Goal: Task Accomplishment & Management: Manage account settings

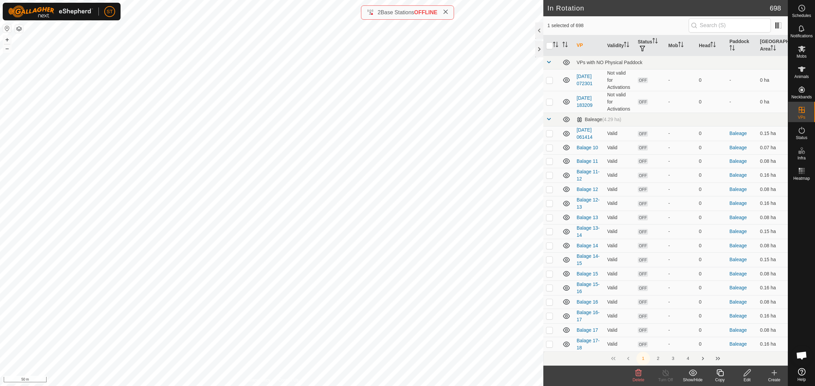
click at [637, 373] on icon at bounding box center [638, 373] width 6 height 7
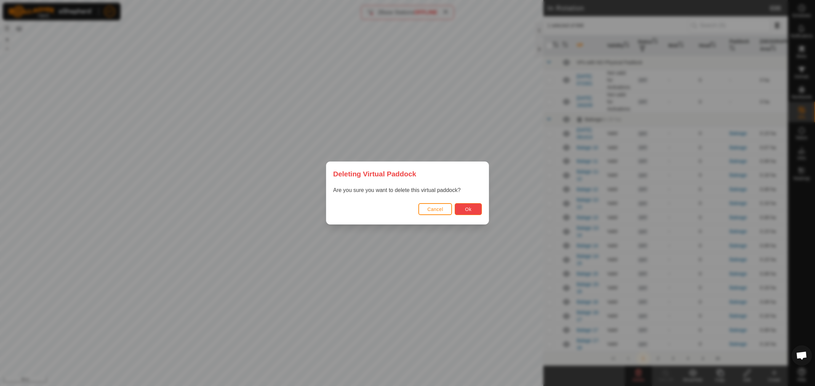
click at [465, 211] on span "Ok" at bounding box center [468, 209] width 6 height 5
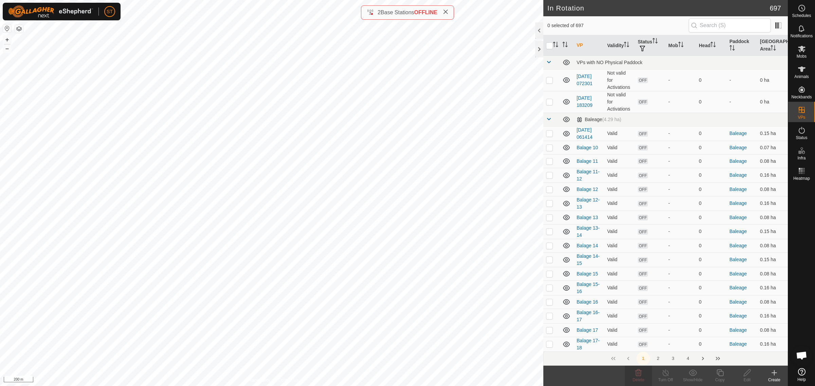
click at [773, 374] on icon at bounding box center [774, 373] width 8 height 8
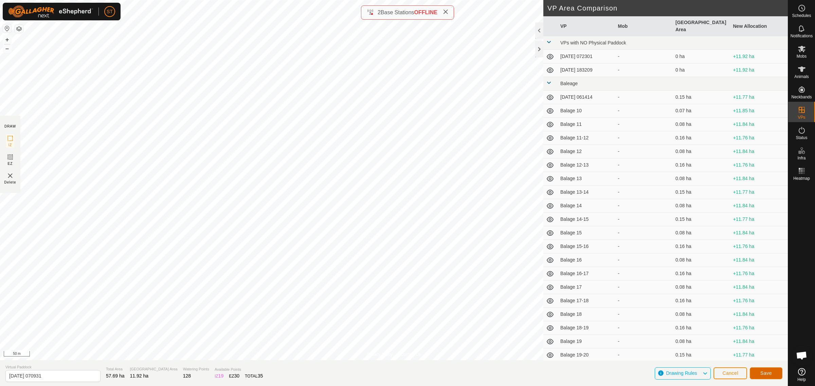
click at [767, 373] on span "Save" at bounding box center [766, 373] width 12 height 5
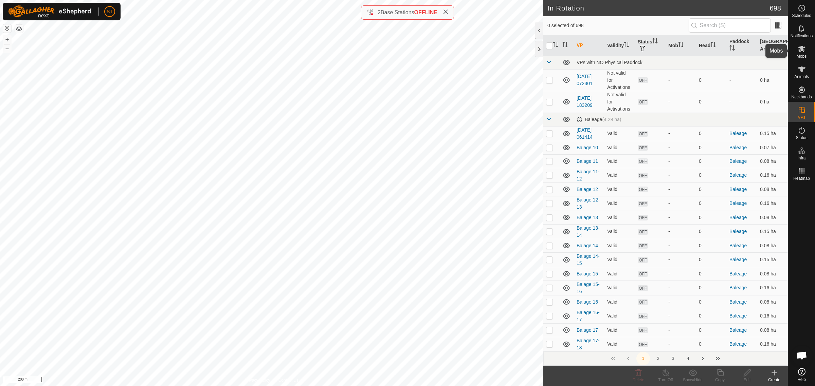
click at [802, 53] on icon at bounding box center [801, 49] width 8 height 8
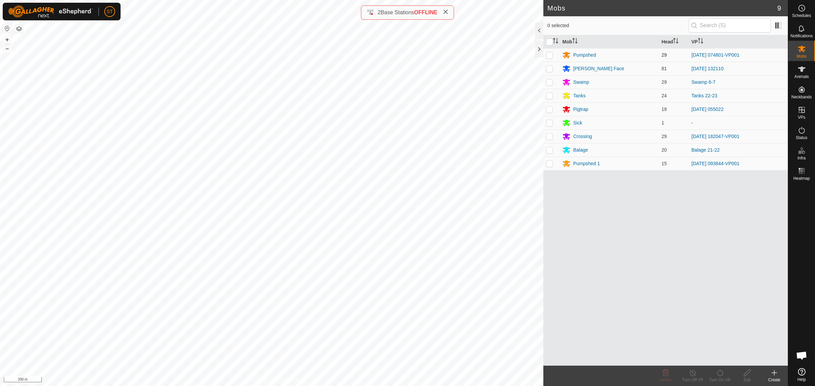
click at [552, 56] on p-checkbox at bounding box center [549, 54] width 7 height 5
checkbox input "true"
click at [590, 55] on div "Pumpshed" at bounding box center [584, 55] width 23 height 7
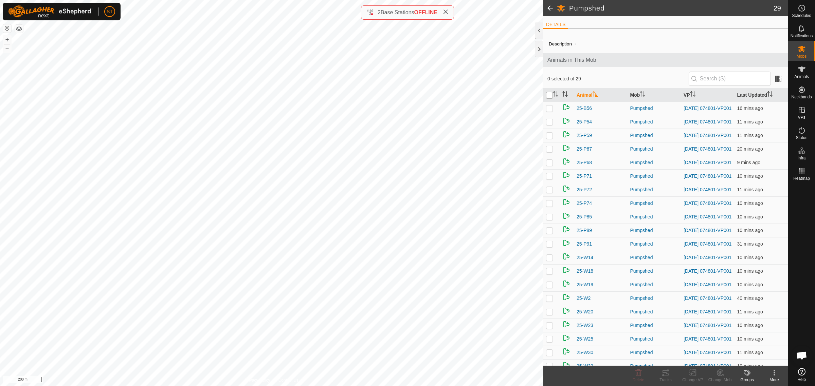
click at [549, 95] on input "checkbox" at bounding box center [549, 95] width 7 height 7
checkbox input "true"
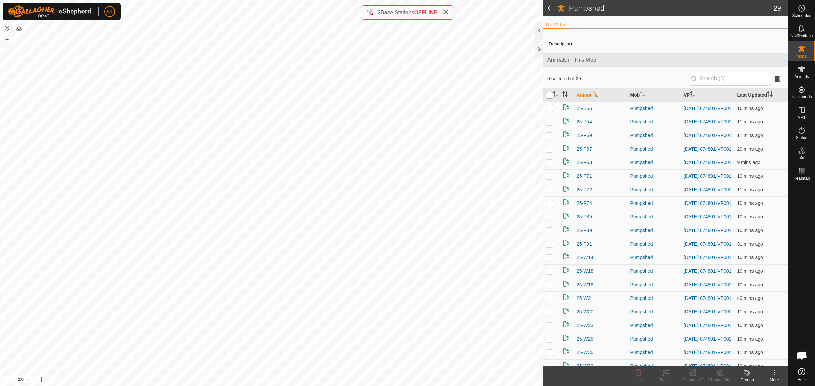
checkbox input "true"
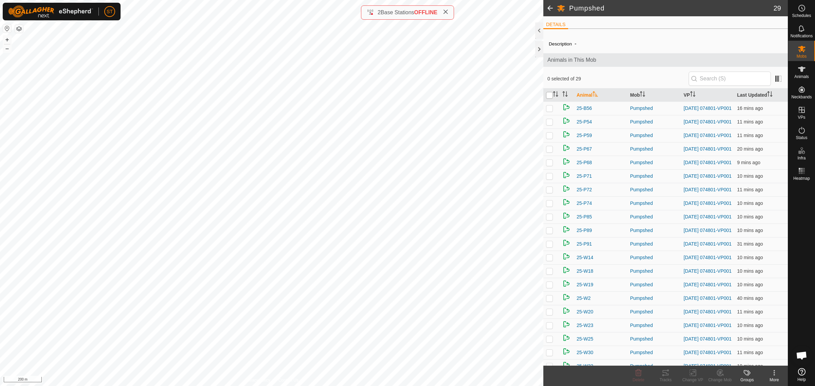
checkbox input "true"
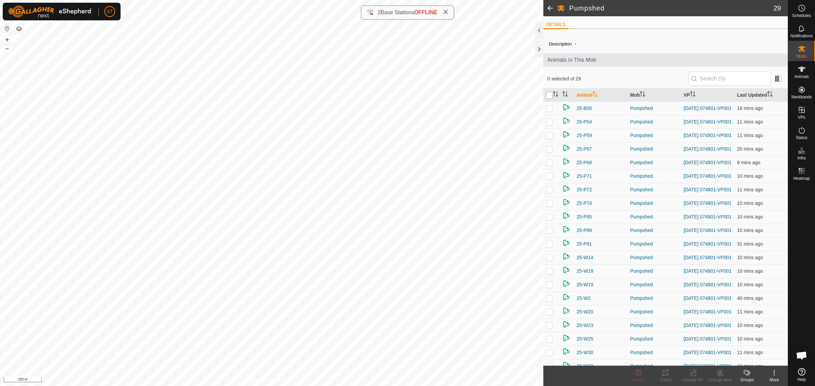
checkbox input "true"
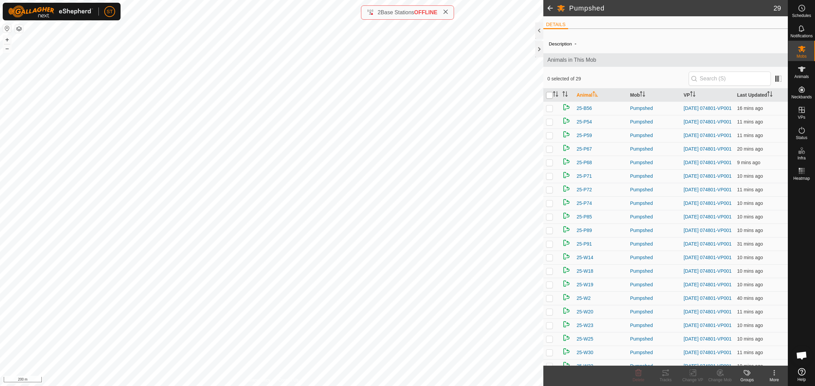
checkbox input "true"
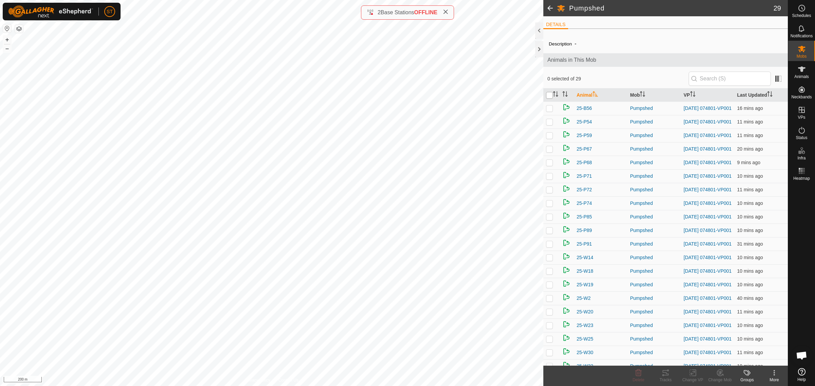
checkbox input "true"
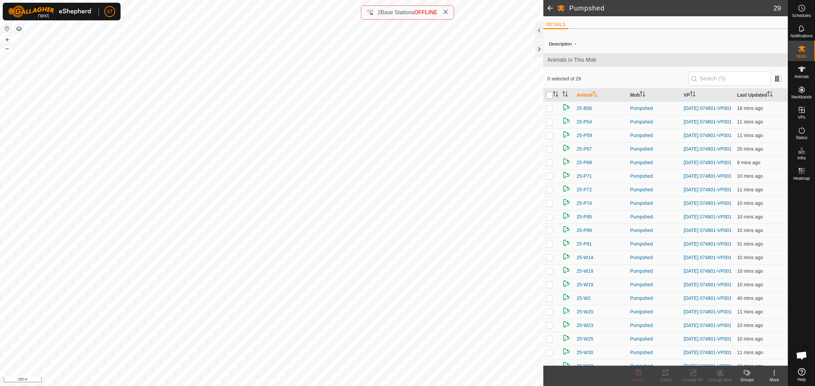
checkbox input "true"
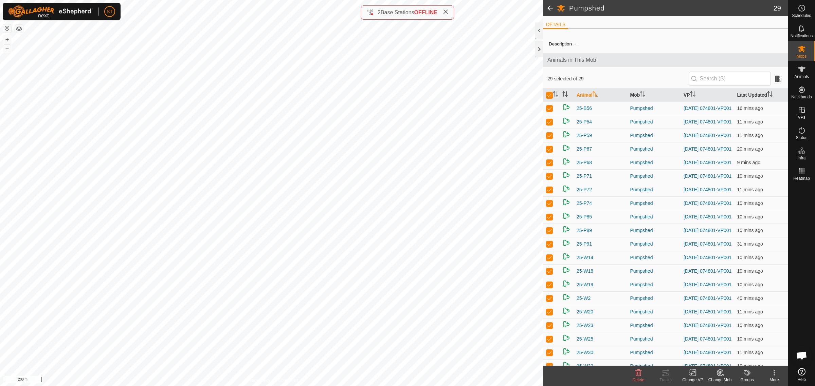
click at [690, 375] on icon at bounding box center [692, 373] width 8 height 8
click at [714, 345] on link "Choose VP..." at bounding box center [712, 344] width 67 height 14
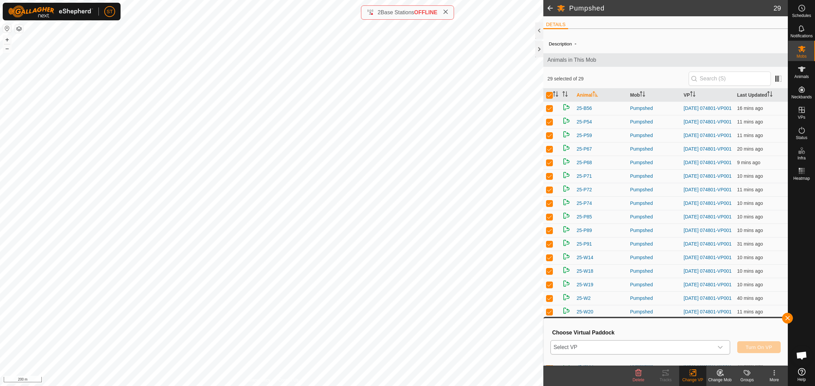
click at [722, 348] on icon "dropdown trigger" at bounding box center [719, 347] width 5 height 5
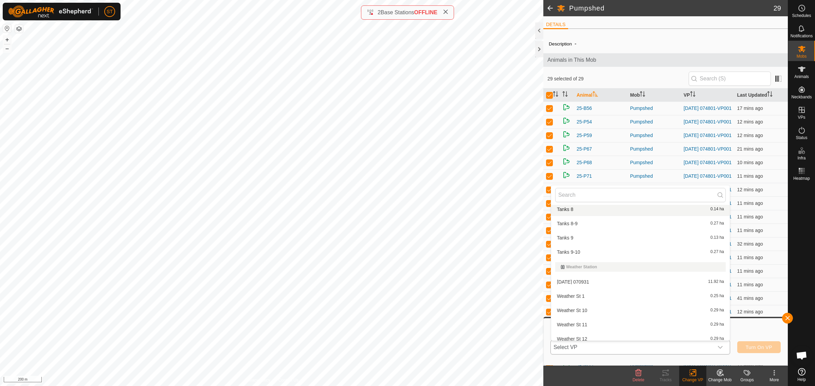
scroll to position [8869, 0]
click at [579, 275] on li "[DATE] 070931 11.92 ha" at bounding box center [640, 282] width 179 height 14
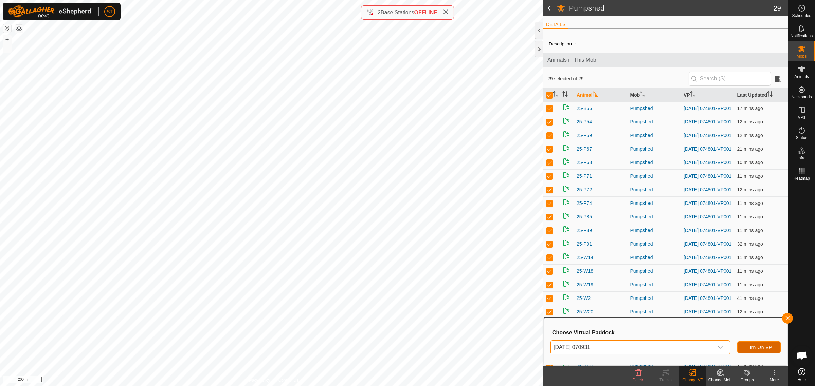
click at [754, 346] on span "Turn On VP" at bounding box center [759, 347] width 26 height 5
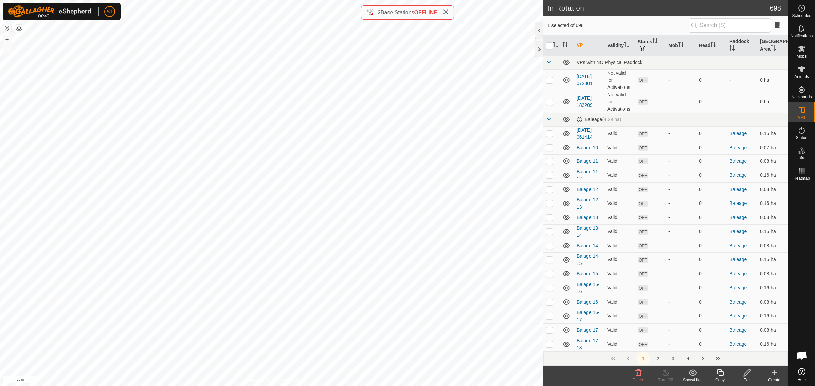
click at [636, 374] on icon at bounding box center [638, 373] width 6 height 7
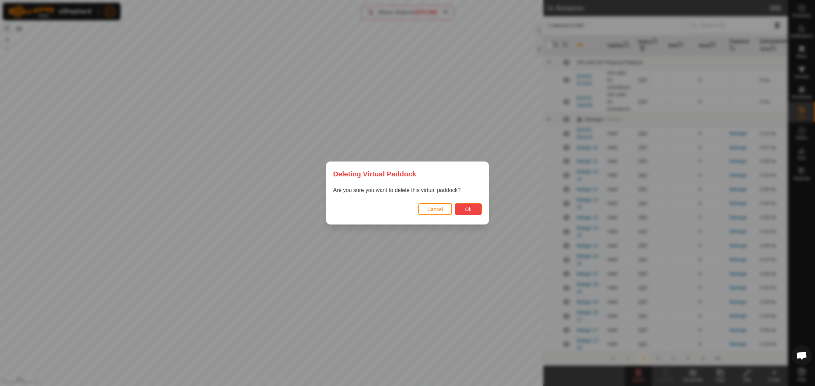
click at [470, 211] on span "Ok" at bounding box center [468, 209] width 6 height 5
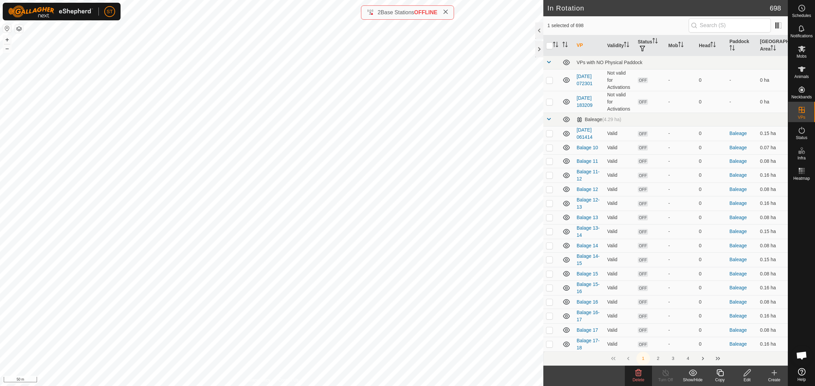
click at [637, 375] on icon at bounding box center [638, 373] width 8 height 8
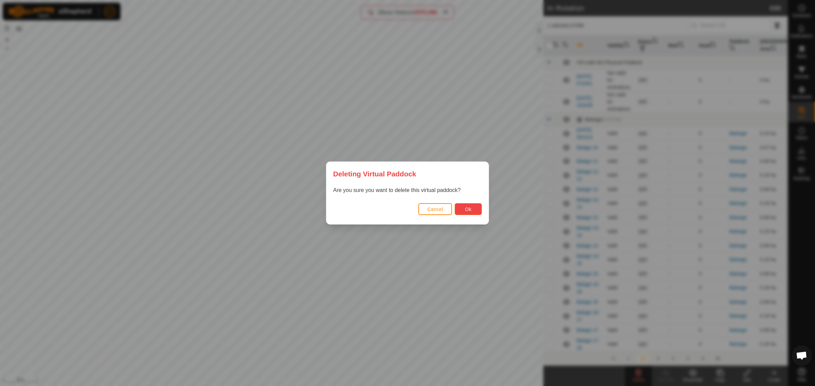
click at [467, 208] on span "Ok" at bounding box center [468, 209] width 6 height 5
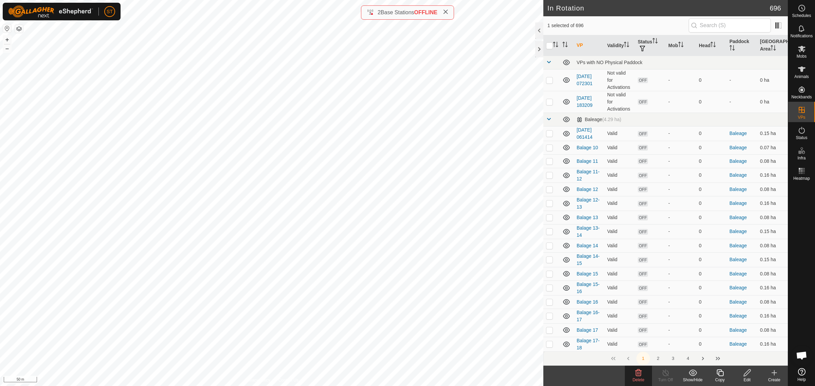
click at [638, 377] on icon at bounding box center [638, 373] width 8 height 8
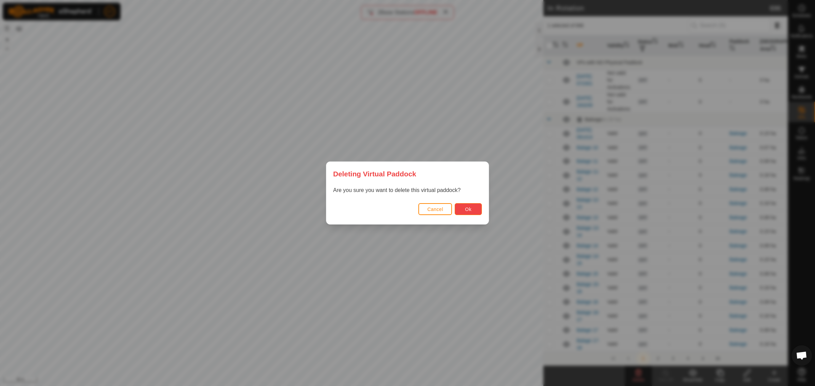
click at [470, 207] on span "Ok" at bounding box center [468, 209] width 6 height 5
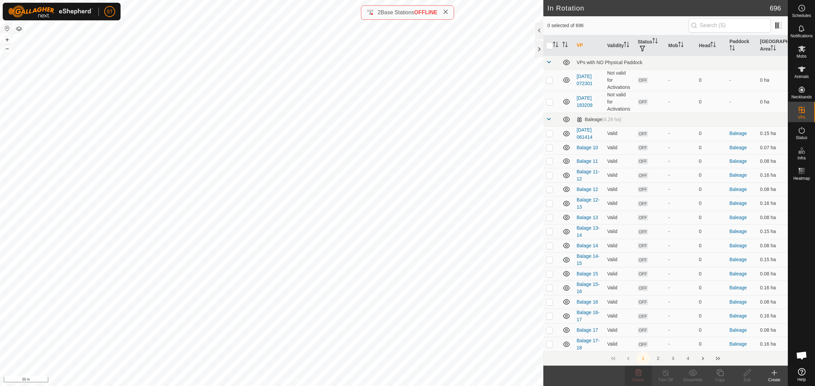
click at [774, 374] on icon at bounding box center [774, 373] width 8 height 8
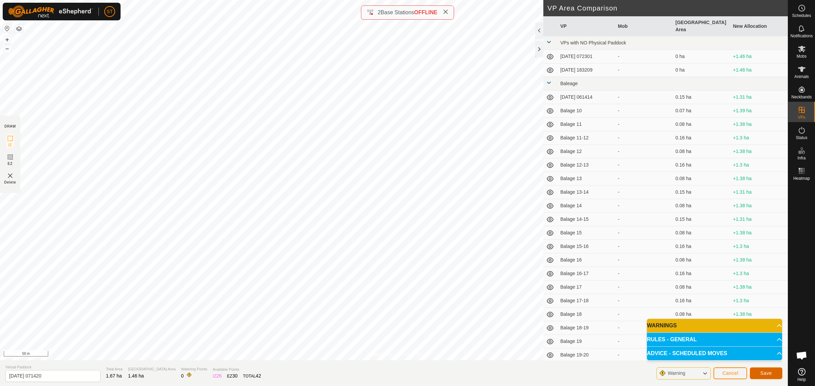
click at [766, 372] on span "Save" at bounding box center [766, 373] width 12 height 5
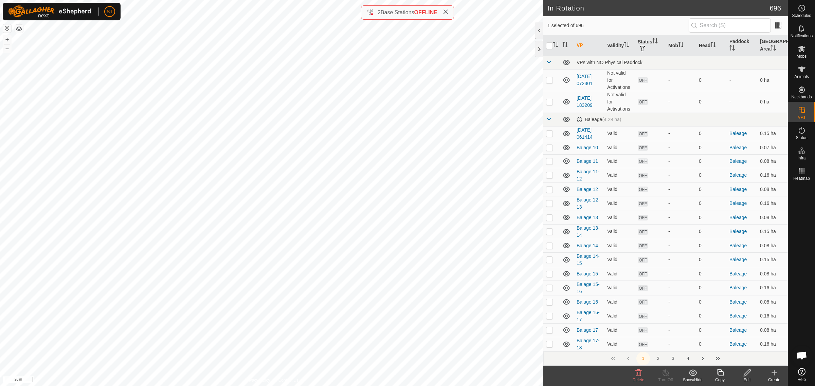
click at [639, 374] on icon at bounding box center [638, 373] width 8 height 8
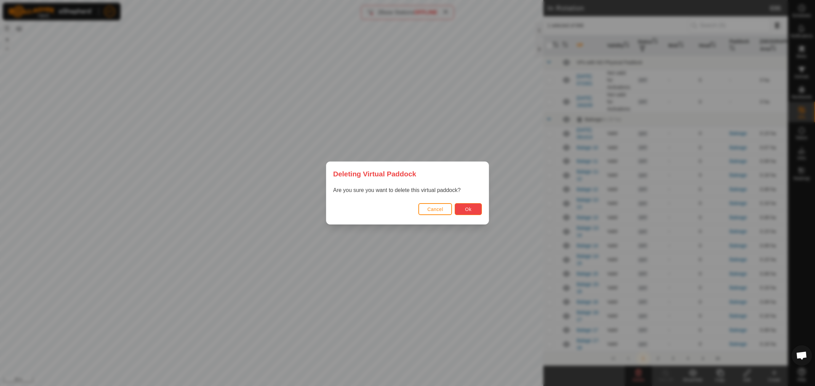
click at [462, 207] on button "Ok" at bounding box center [468, 209] width 27 height 12
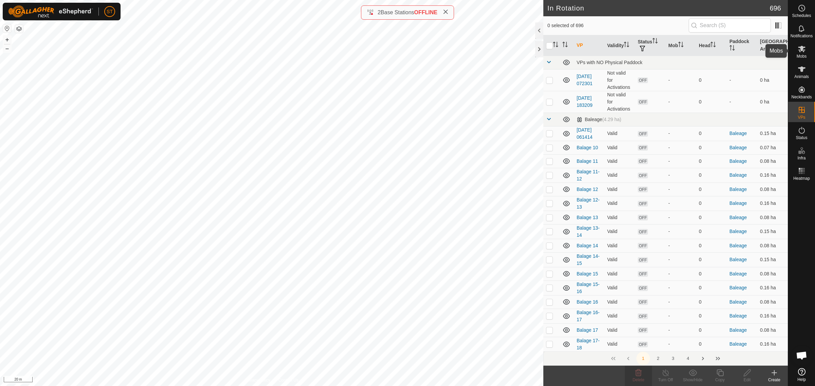
click at [806, 51] on es-mob-svg-icon at bounding box center [801, 48] width 12 height 11
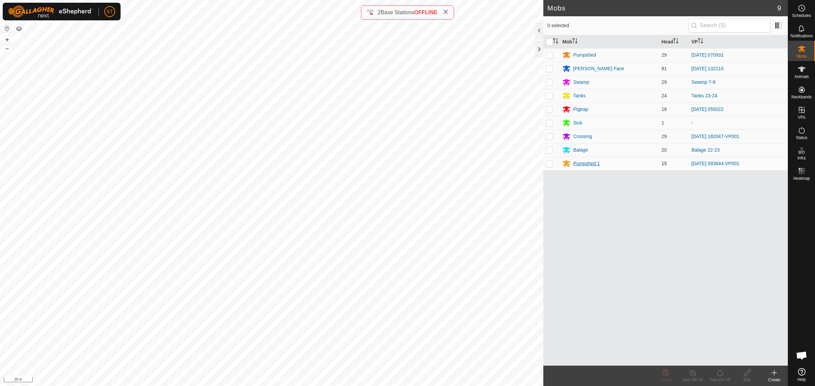
click at [585, 164] on div "Pumpshed 1" at bounding box center [586, 163] width 27 height 7
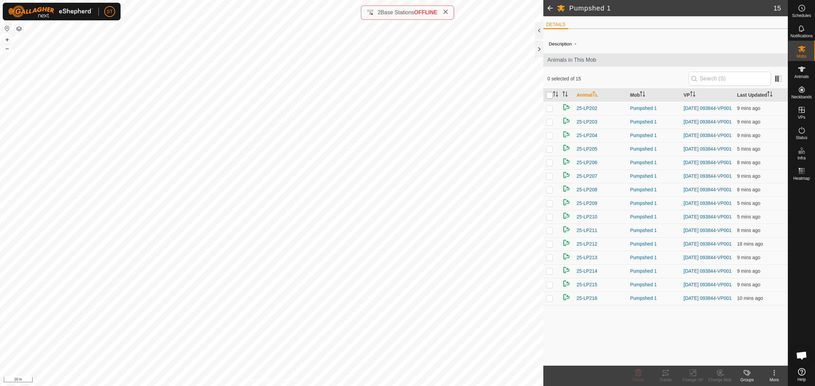
click at [550, 94] on input "checkbox" at bounding box center [549, 95] width 7 height 7
checkbox input "true"
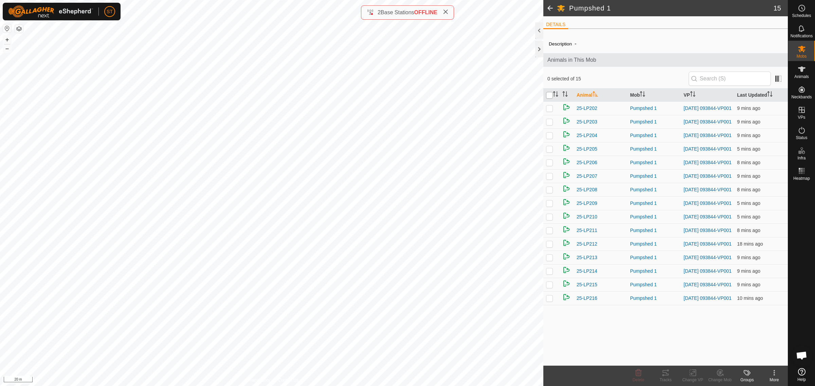
checkbox input "true"
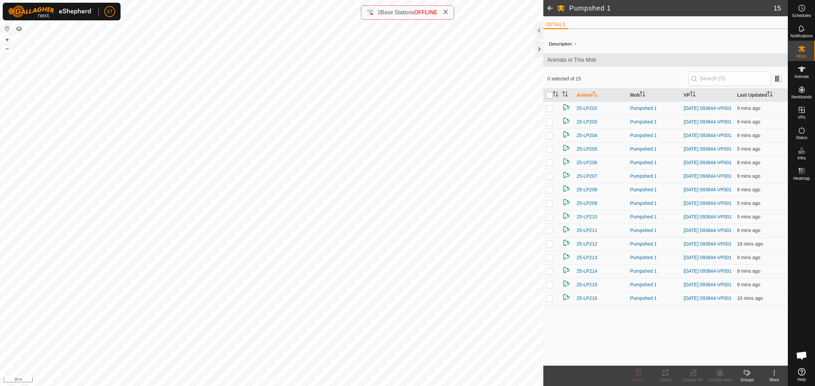
checkbox input "true"
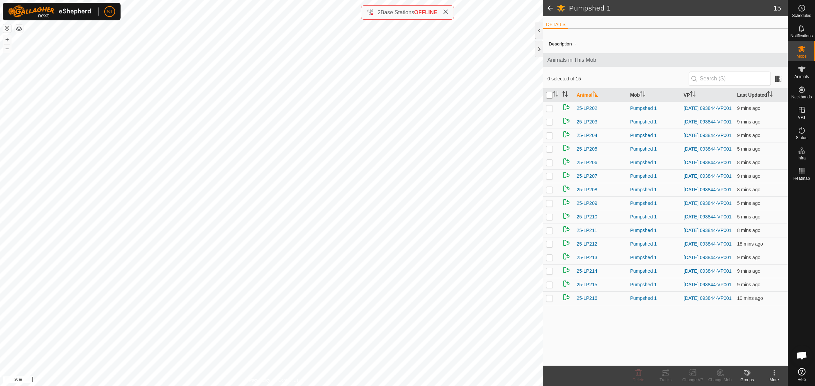
checkbox input "true"
click at [693, 377] on icon at bounding box center [692, 373] width 8 height 8
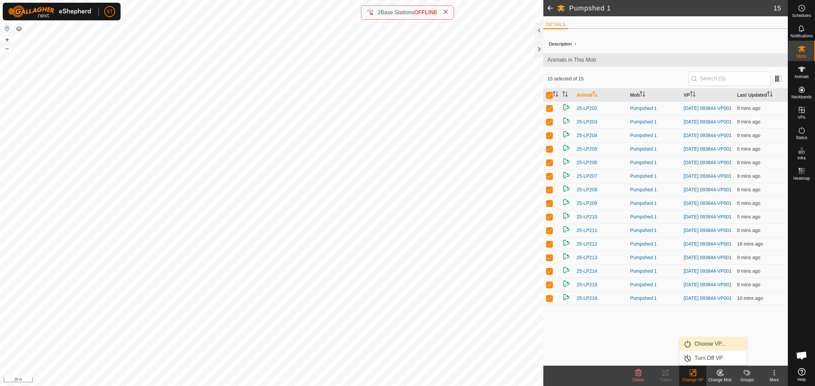
click at [703, 346] on link "Choose VP..." at bounding box center [712, 344] width 67 height 14
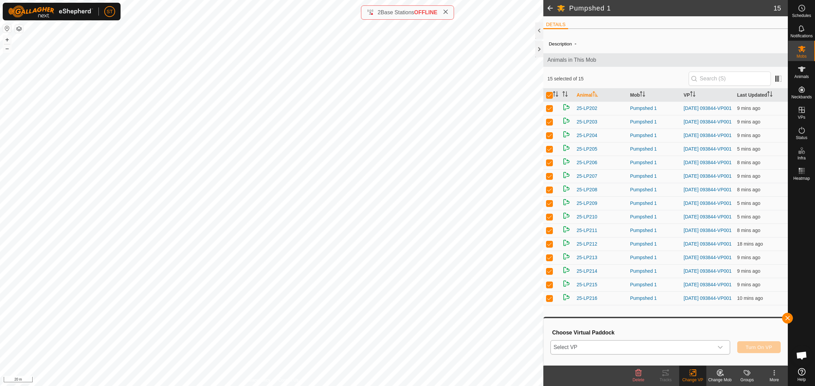
click at [722, 349] on icon "dropdown trigger" at bounding box center [719, 347] width 5 height 5
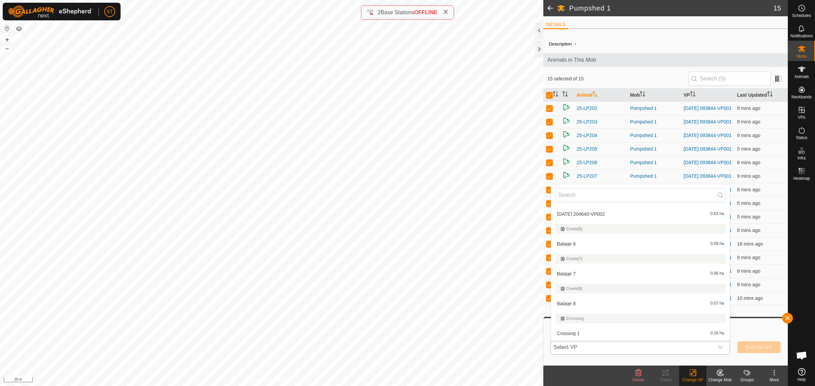
scroll to position [1613, 0]
click at [583, 209] on li "[DATE] 204640-VP002 0.62 ha" at bounding box center [640, 215] width 179 height 14
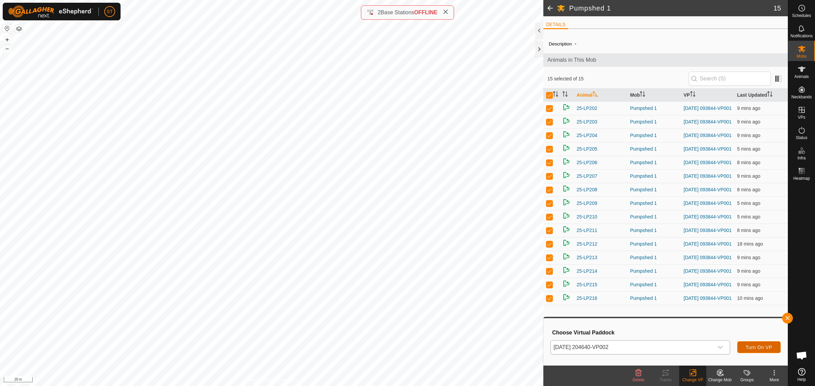
click at [754, 349] on span "Turn On VP" at bounding box center [759, 347] width 26 height 5
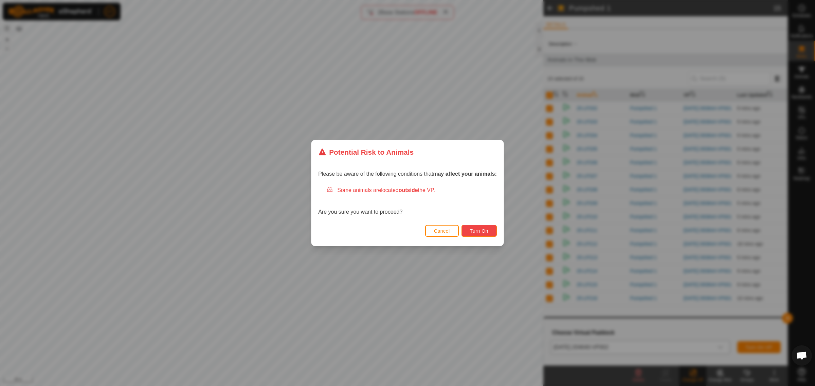
click at [480, 229] on span "Turn On" at bounding box center [479, 230] width 18 height 5
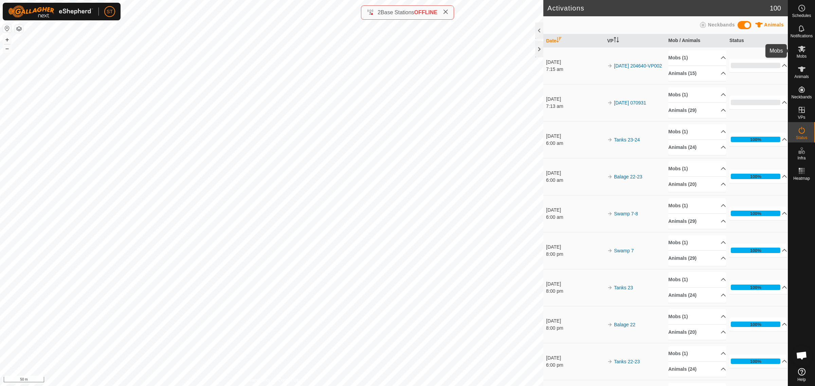
click at [802, 53] on icon at bounding box center [801, 49] width 8 height 8
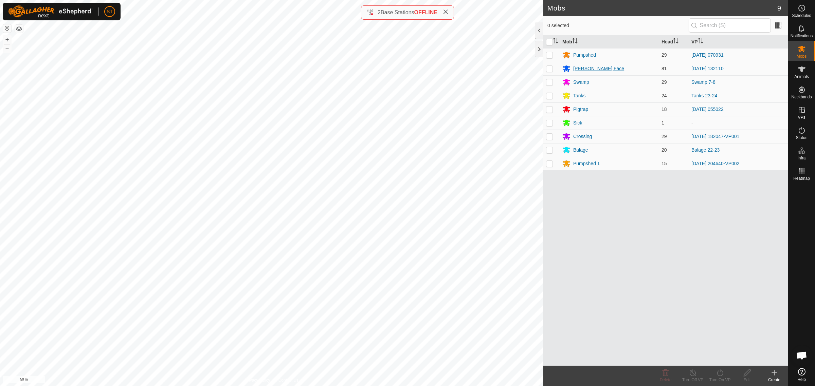
click at [573, 67] on div "[PERSON_NAME] Face" at bounding box center [598, 68] width 51 height 7
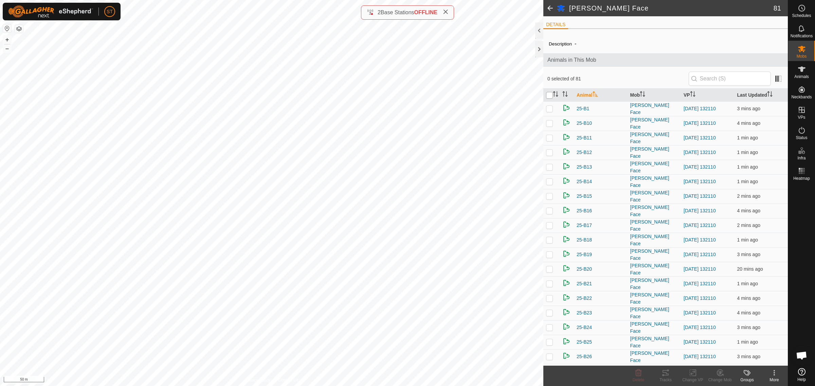
click at [552, 95] on input "checkbox" at bounding box center [549, 95] width 7 height 7
checkbox input "true"
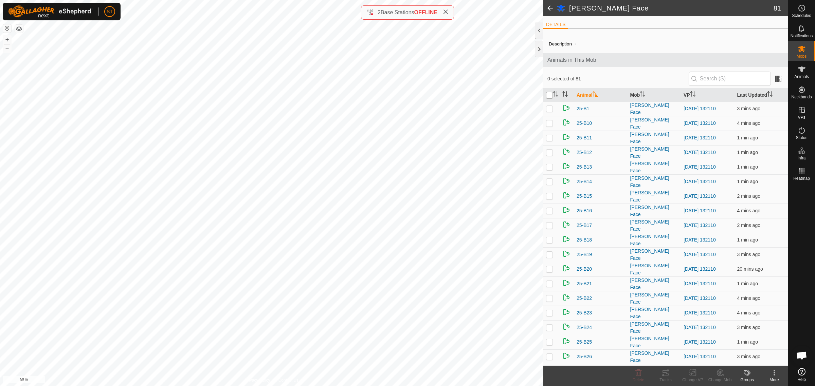
checkbox input "true"
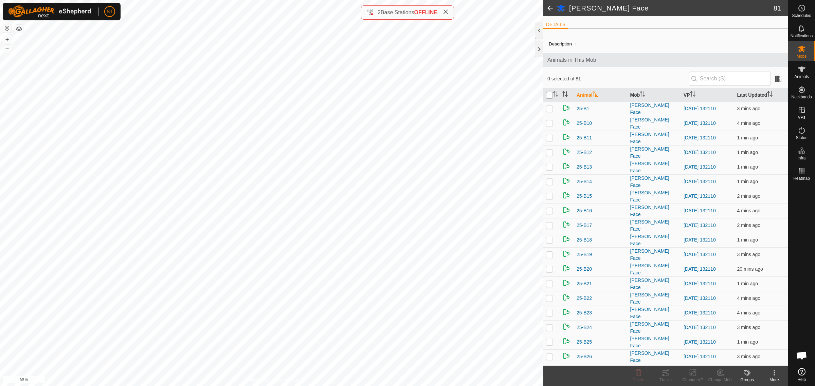
checkbox input "true"
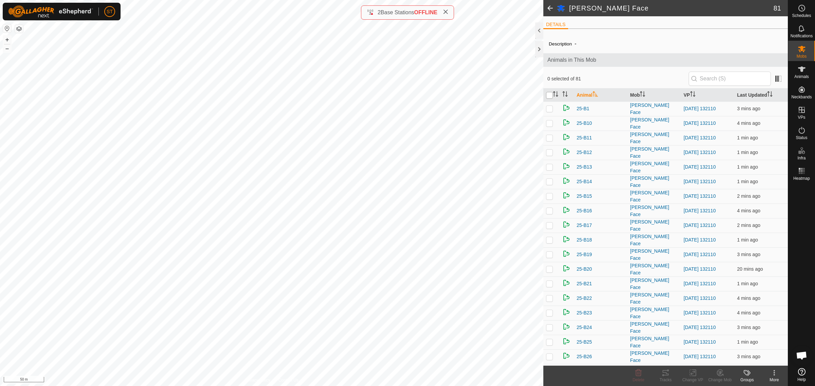
checkbox input "true"
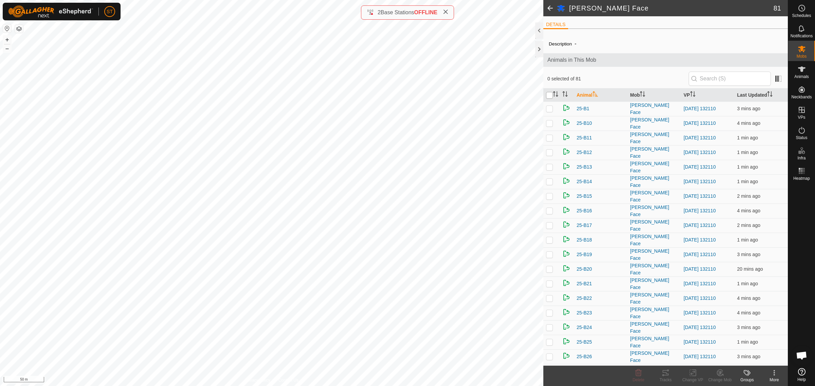
checkbox input "true"
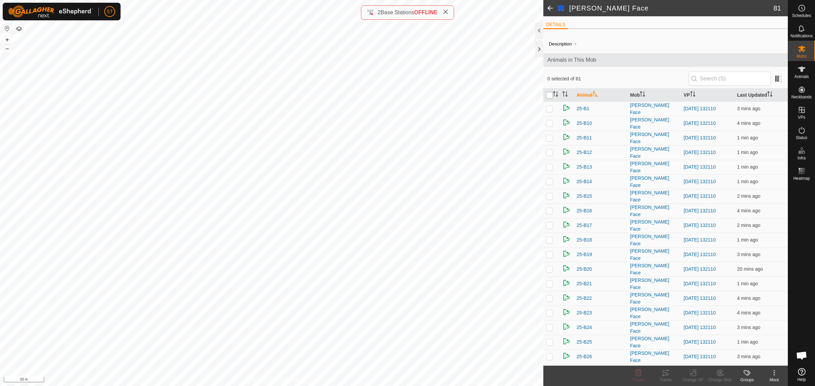
checkbox input "true"
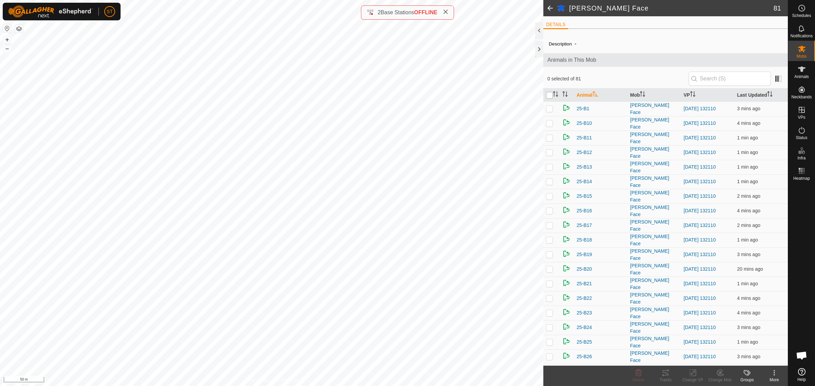
checkbox input "true"
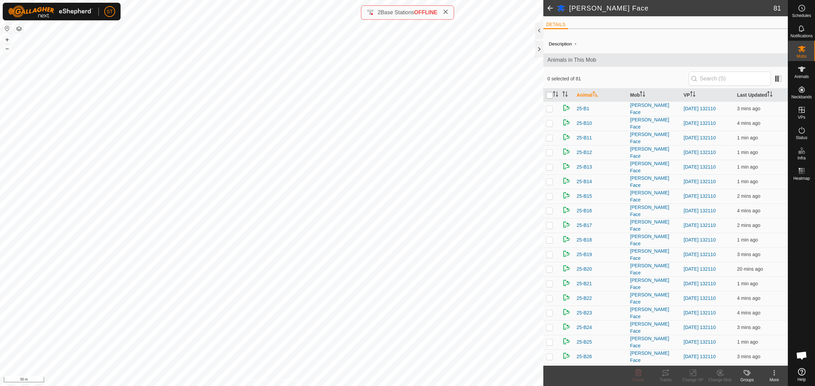
checkbox input "true"
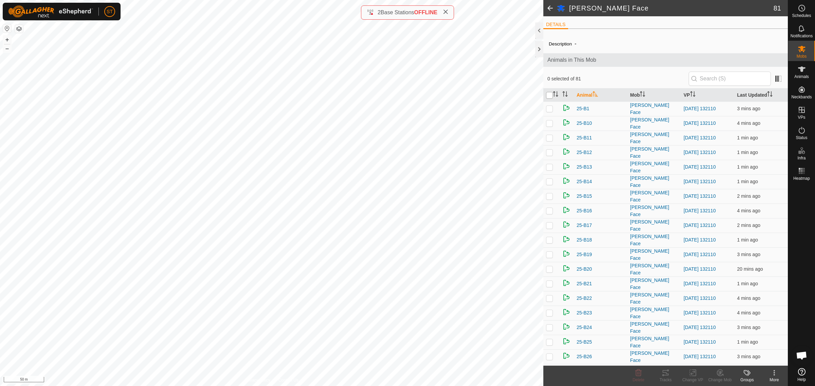
checkbox input "true"
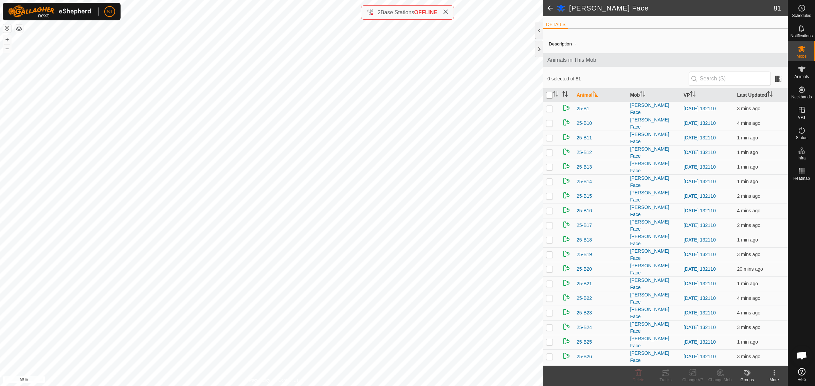
checkbox input "true"
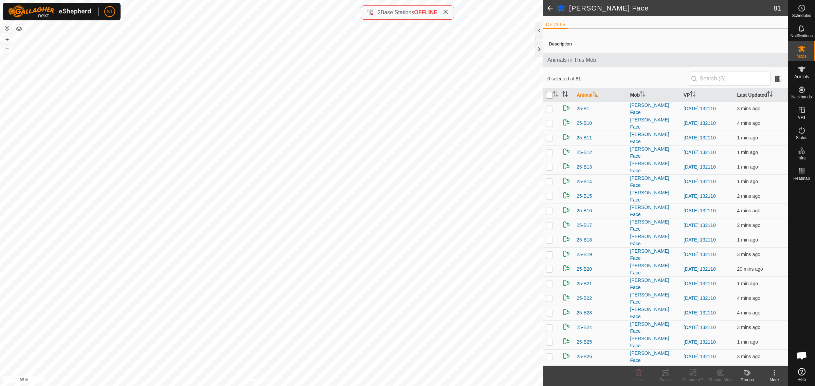
checkbox input "true"
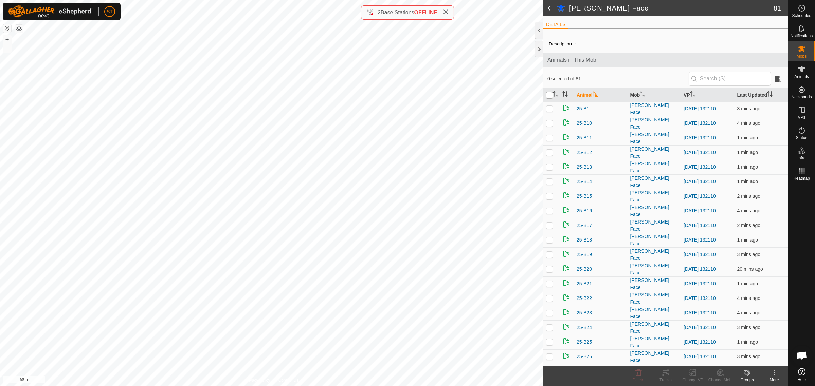
checkbox input "true"
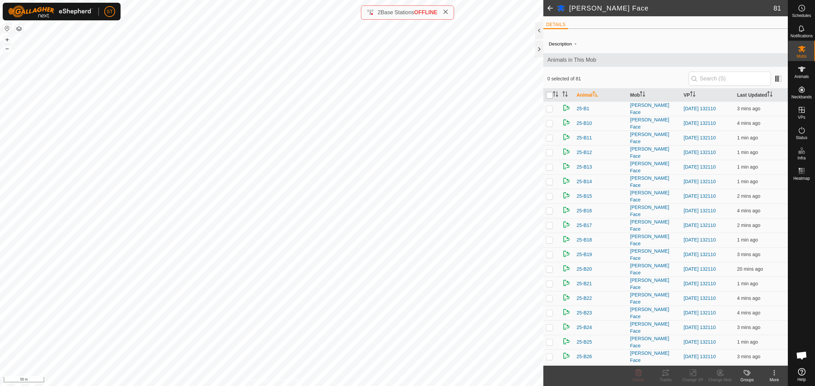
checkbox input "true"
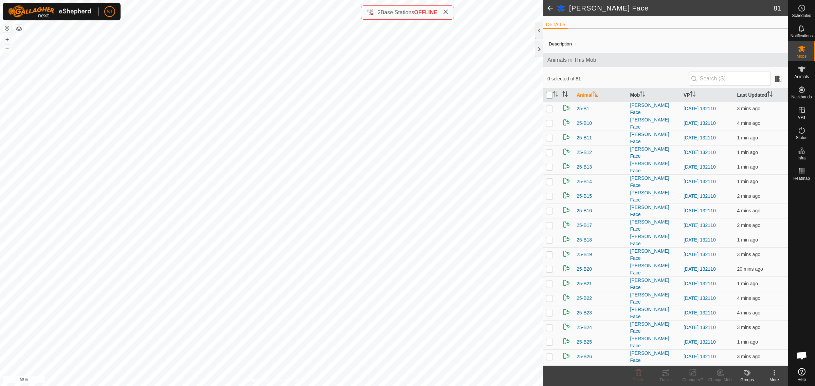
checkbox input "true"
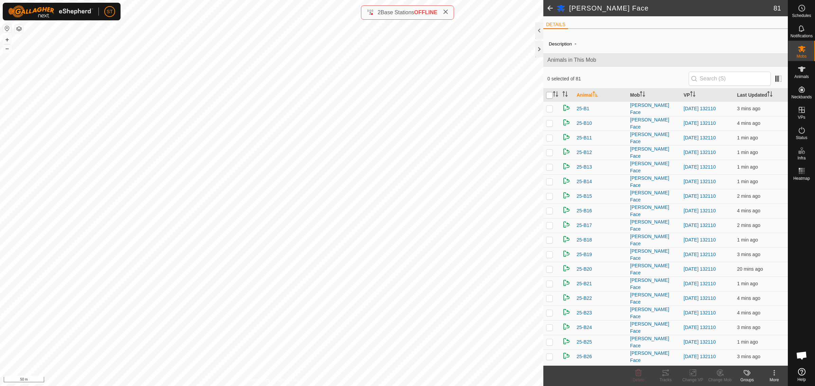
checkbox input "true"
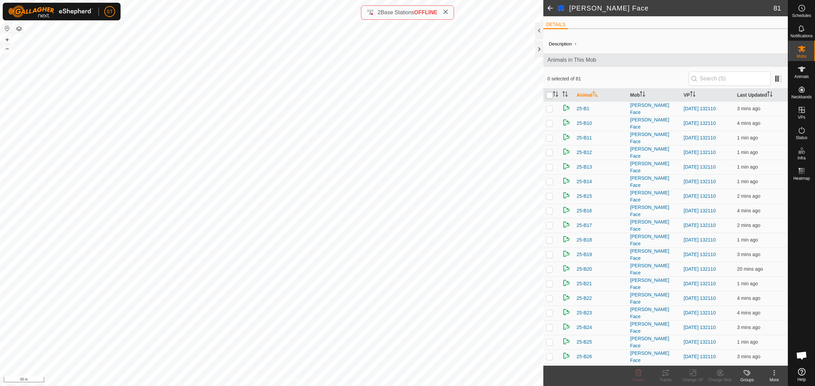
checkbox input "true"
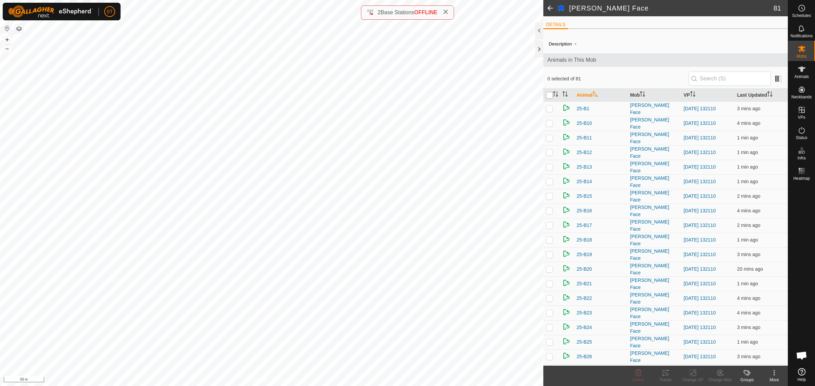
checkbox input "true"
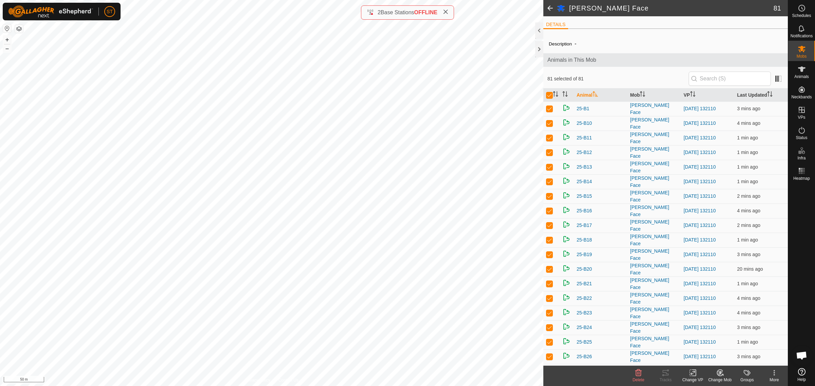
click at [691, 374] on icon at bounding box center [692, 373] width 8 height 8
click at [703, 345] on link "Choose VP..." at bounding box center [712, 344] width 67 height 14
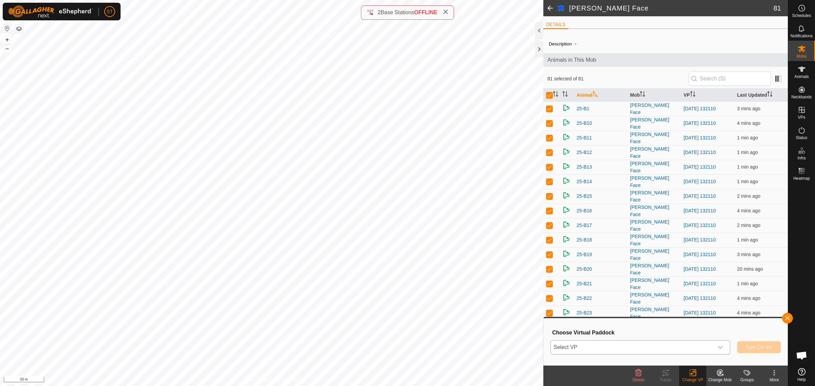
click at [719, 347] on icon "dropdown trigger" at bounding box center [720, 347] width 5 height 3
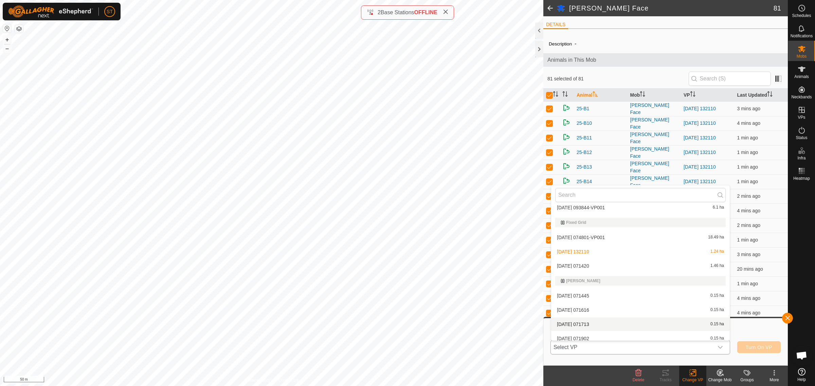
scroll to position [3268, 0]
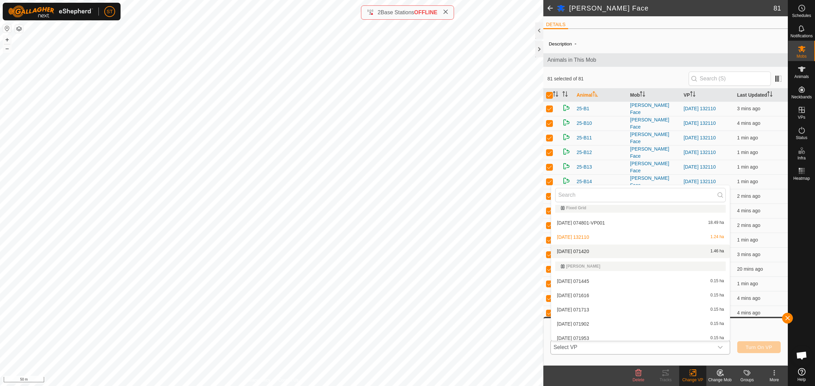
click at [591, 249] on li "[DATE] 071420 1.46 ha" at bounding box center [640, 252] width 179 height 14
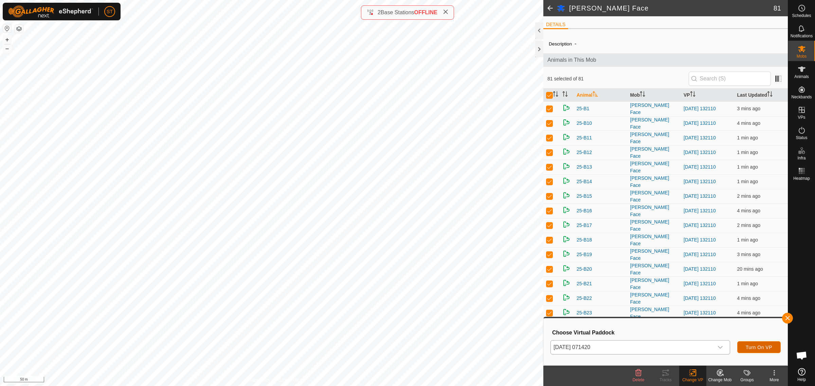
click at [749, 345] on span "Turn On VP" at bounding box center [759, 347] width 26 height 5
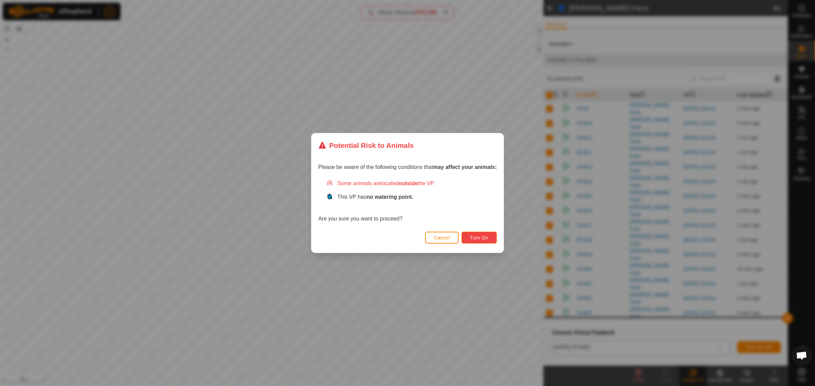
click at [483, 239] on span "Turn On" at bounding box center [479, 237] width 18 height 5
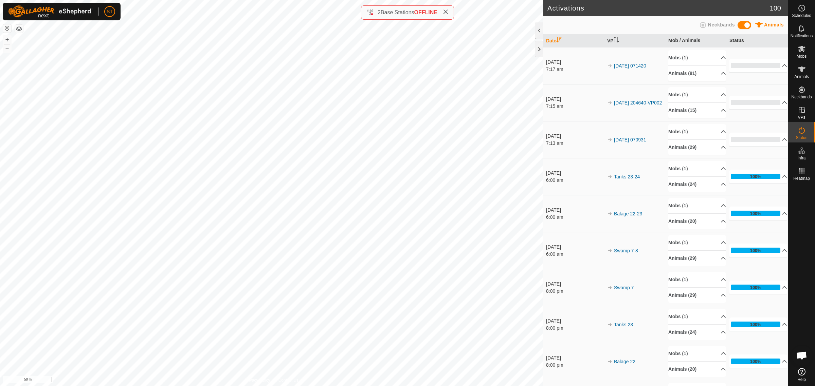
click at [470, 0] on html "ST Schedules Notifications Mobs Animals Neckbands VPs Status Infra Heatmap Help…" at bounding box center [407, 193] width 815 height 386
click at [803, 11] on icon at bounding box center [801, 8] width 8 height 8
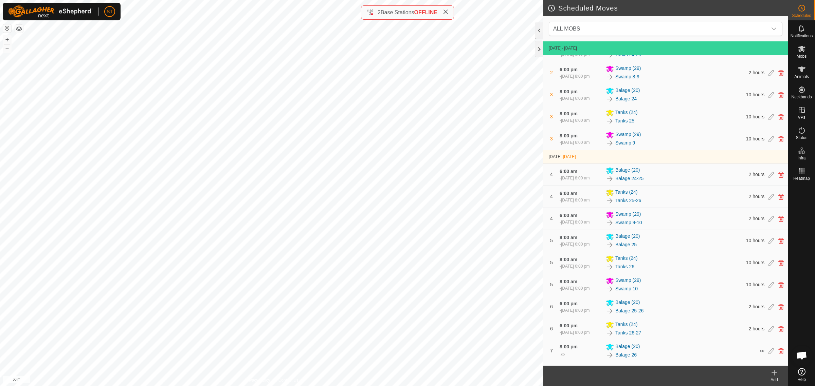
scroll to position [248, 0]
